Goal: Information Seeking & Learning: Find specific fact

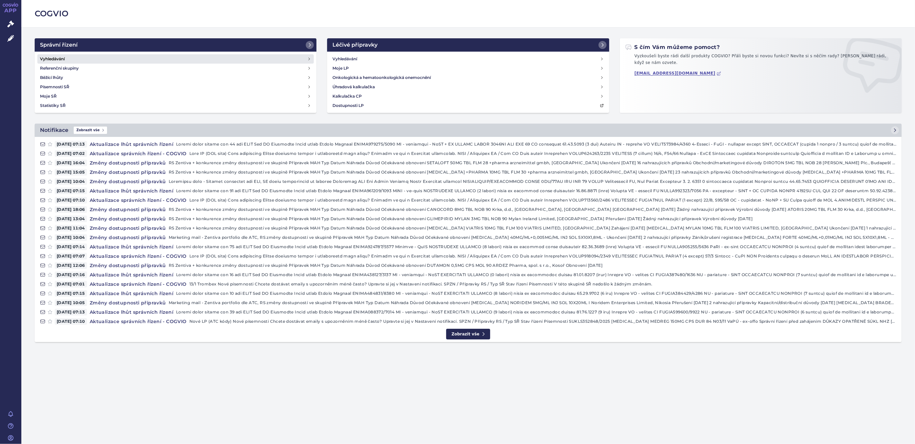
click at [86, 59] on link "Vyhledávání" at bounding box center [175, 58] width 276 height 9
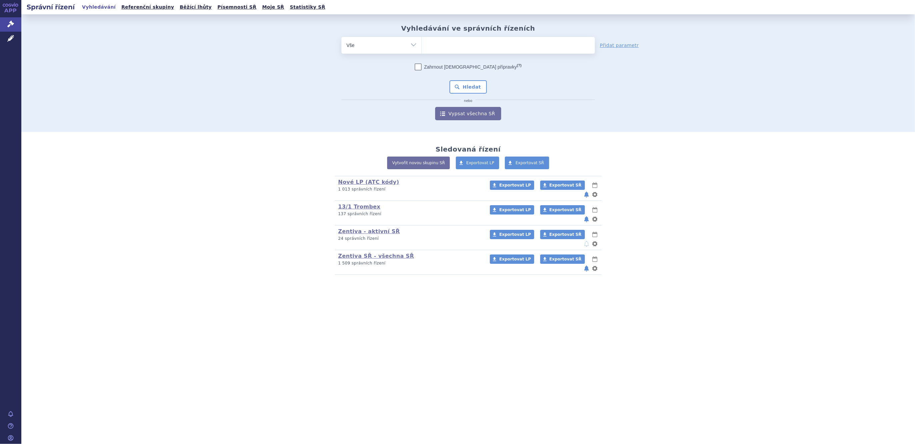
click at [461, 48] on ul at bounding box center [508, 44] width 173 height 14
click at [422, 48] on select at bounding box center [421, 45] width 0 height 17
type input "ro"
type input "rosu"
type input "rosuc"
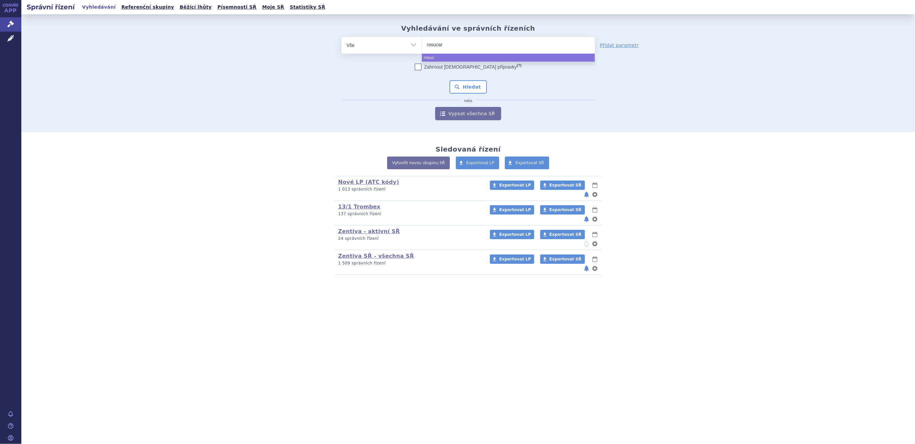
type input "rosucard"
select select "rosucard"
click at [478, 88] on button "Hledat" at bounding box center [468, 86] width 38 height 13
